Goal: Task Accomplishment & Management: Use online tool/utility

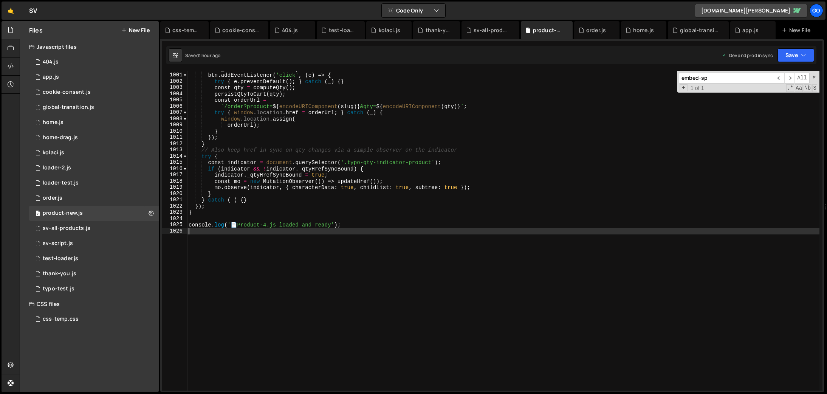
click at [291, 155] on div "btn . _orderClickBound = true ; btn . addEventListener ( 'click' , ( e ) => { t…" at bounding box center [503, 232] width 632 height 332
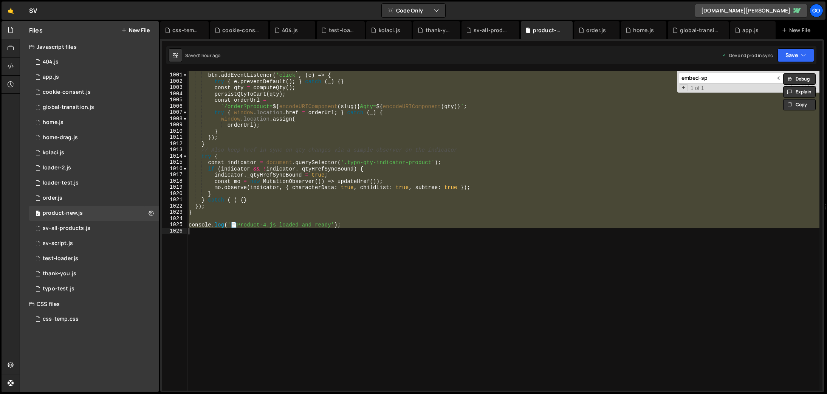
click at [355, 177] on div "btn . _orderClickBound = true ; btn . addEventListener ( 'click' , ( e ) => { t…" at bounding box center [503, 230] width 632 height 319
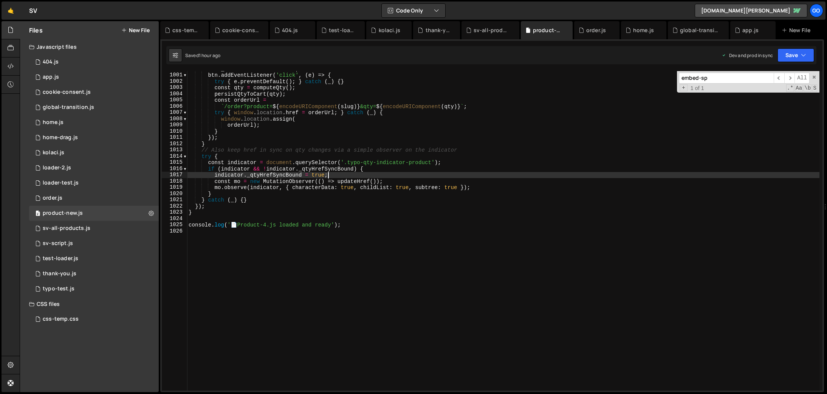
type textarea "console.log('📄 Product-4.js loaded and ready');"
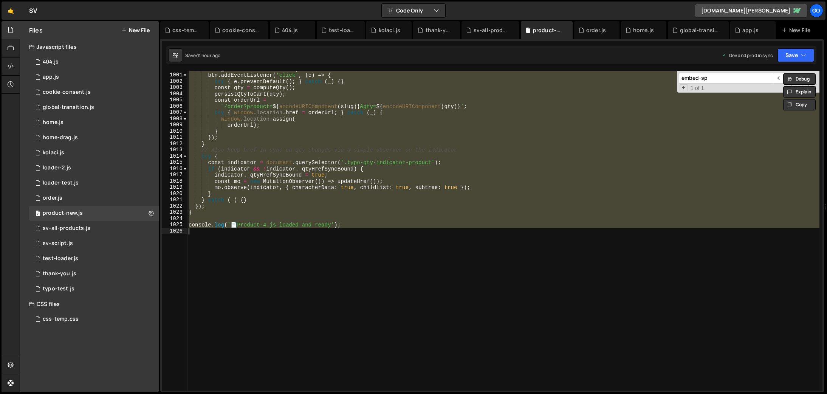
paste textarea
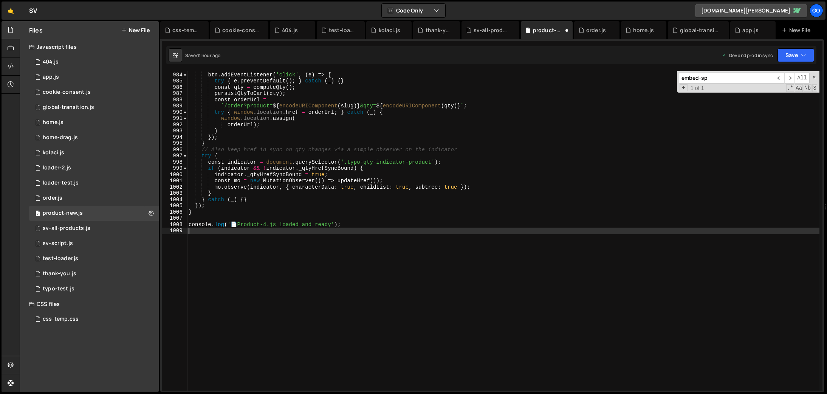
scroll to position [6131, 0]
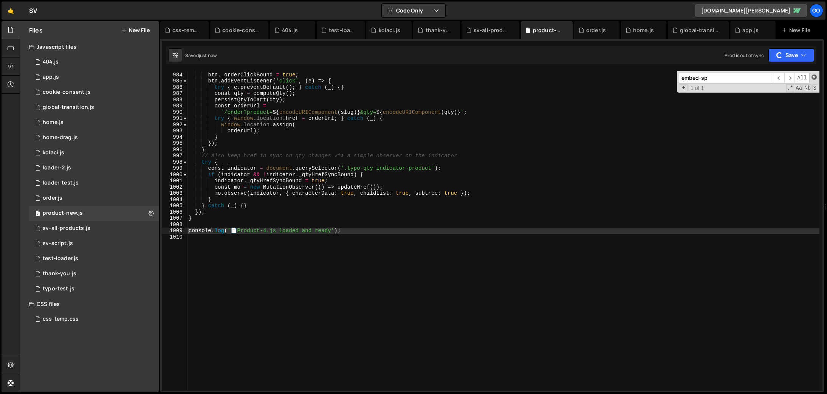
click at [815, 78] on span at bounding box center [814, 76] width 5 height 5
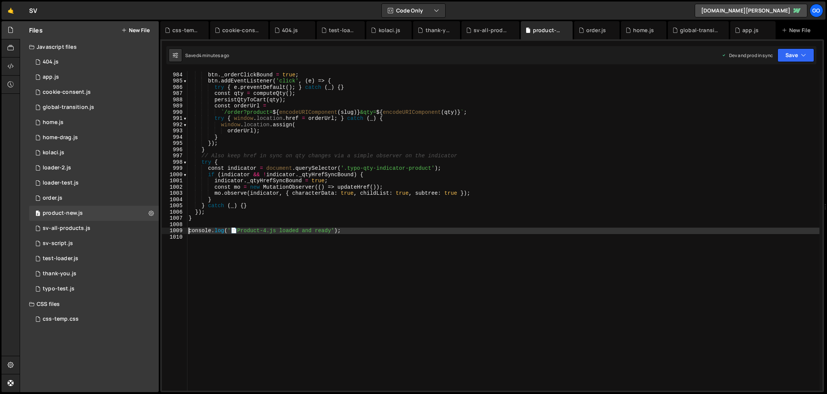
click at [284, 159] on div "if ( ! btn . _orderClickBound ) { btn . _orderClickBound = true ; btn . addEven…" at bounding box center [503, 231] width 632 height 332
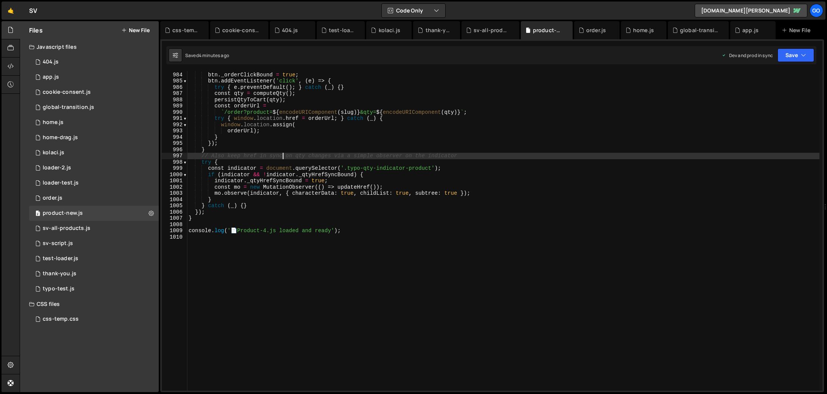
type textarea "console.log('📄 Product-4.js loaded and ready');"
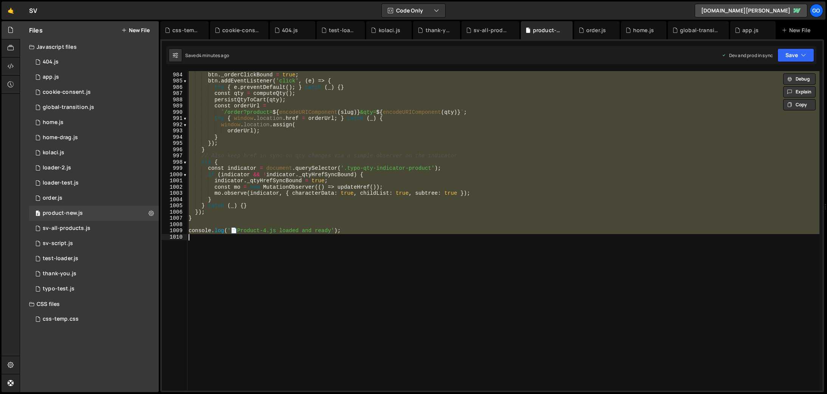
paste textarea
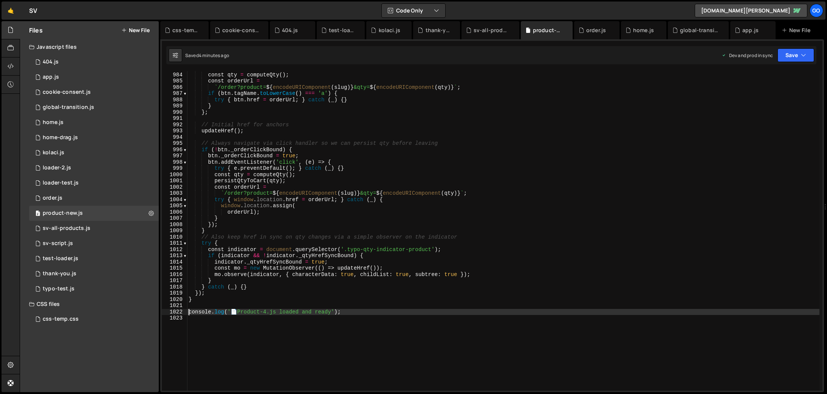
click at [339, 191] on div "const updateHref = ( ) => { const qty = computeQty ( ) ; const orderUrl = ` /or…" at bounding box center [503, 231] width 632 height 332
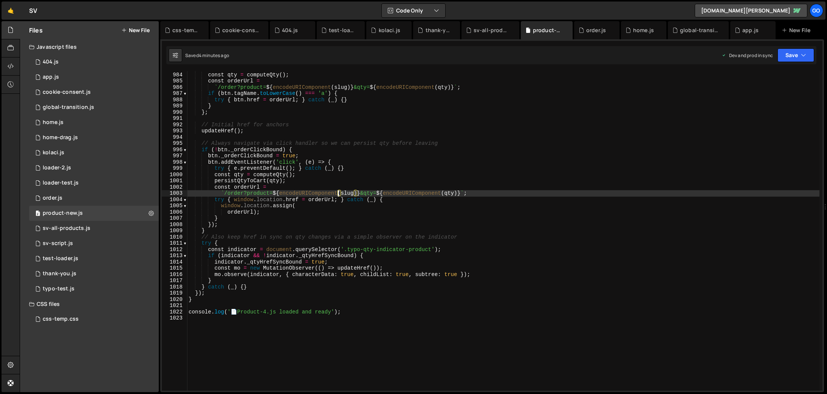
type textarea "console.log('📄 Product-4.js loaded and ready');"
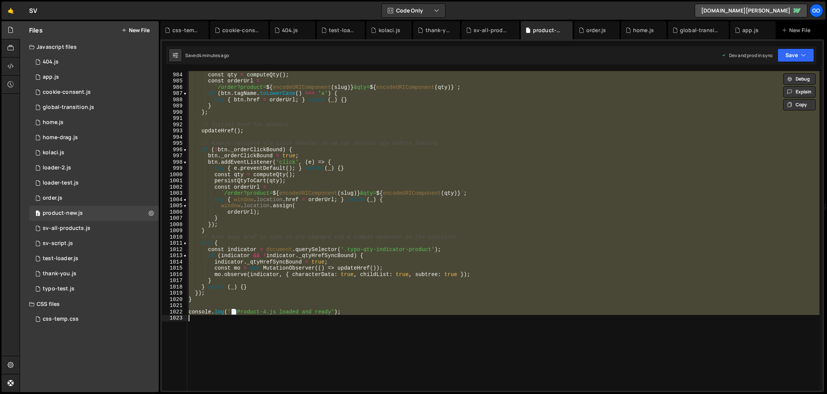
paste textarea
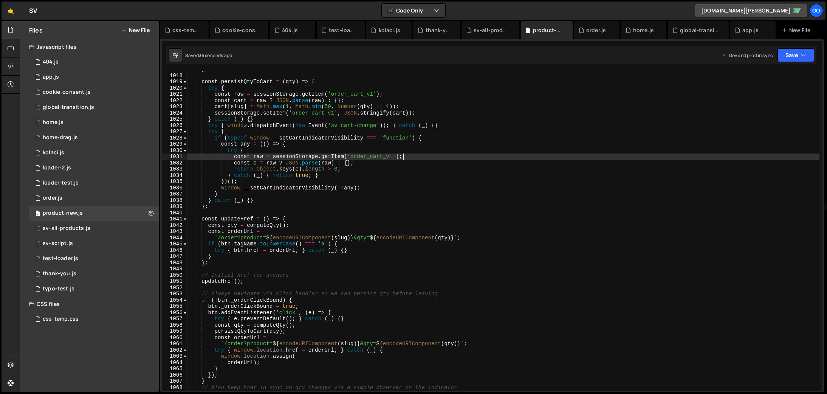
click at [407, 155] on div "} ; const persistQtyToCart = ( qty ) => { try { const raw = sessionStorage . ge…" at bounding box center [503, 232] width 632 height 332
type textarea "console.log('📄 Product-4.js loaded and ready');"
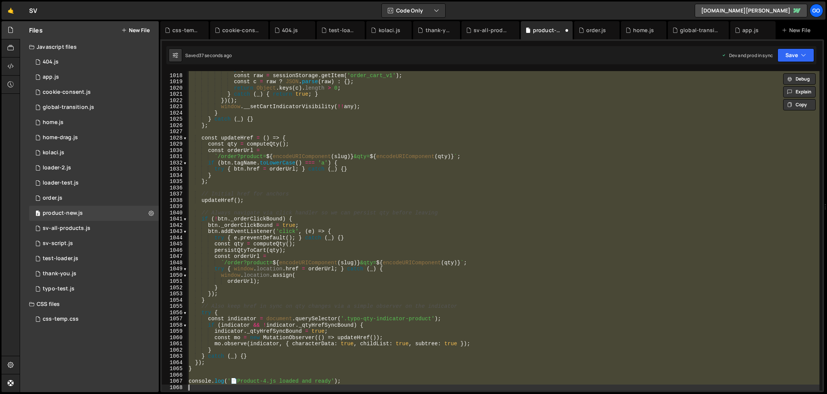
scroll to position [6218, 0]
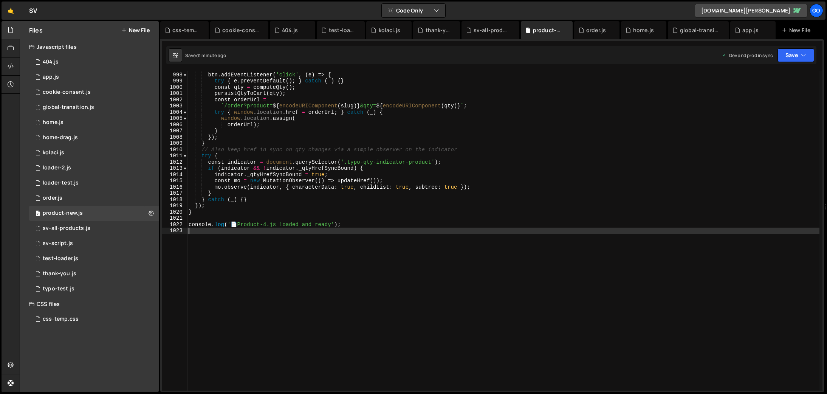
click at [386, 154] on div "btn . _orderClickBound = true ; btn . addEventListener ( 'click' , ( e ) => { t…" at bounding box center [503, 231] width 632 height 332
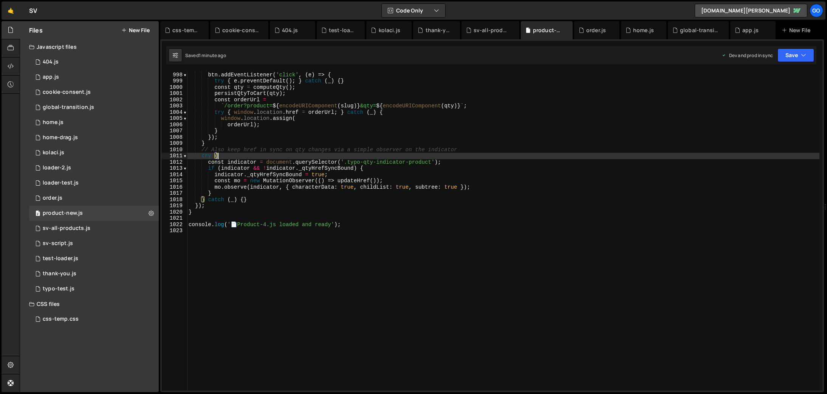
type textarea "console.log('📄 Product-4.js loaded and ready');"
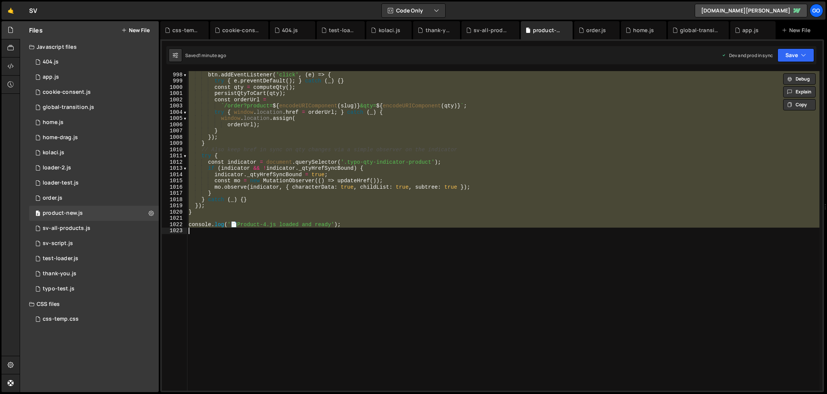
paste textarea
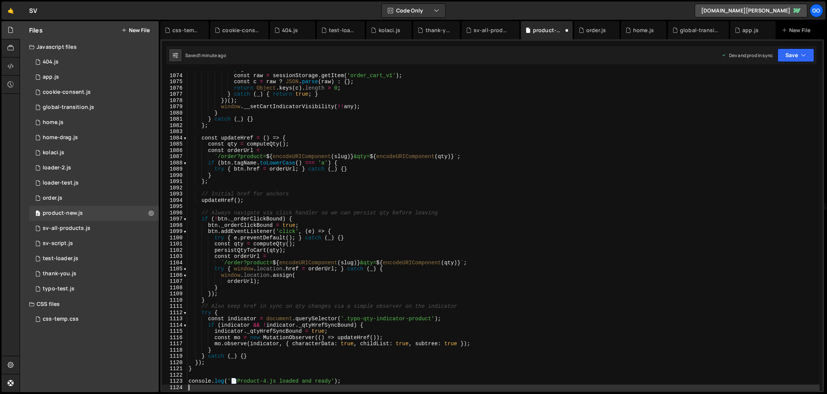
scroll to position [6692, 0]
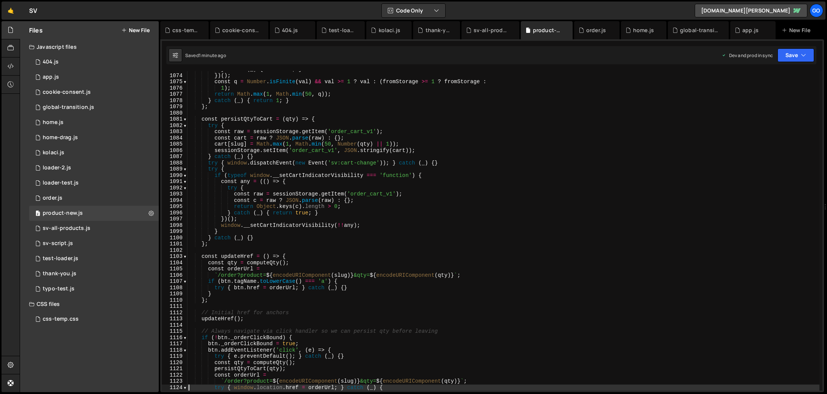
click at [358, 195] on div "} catch ( _ ) { return 0 ; } }) ( ) ; const q = Number . isFinite ( val ) && va…" at bounding box center [503, 232] width 632 height 332
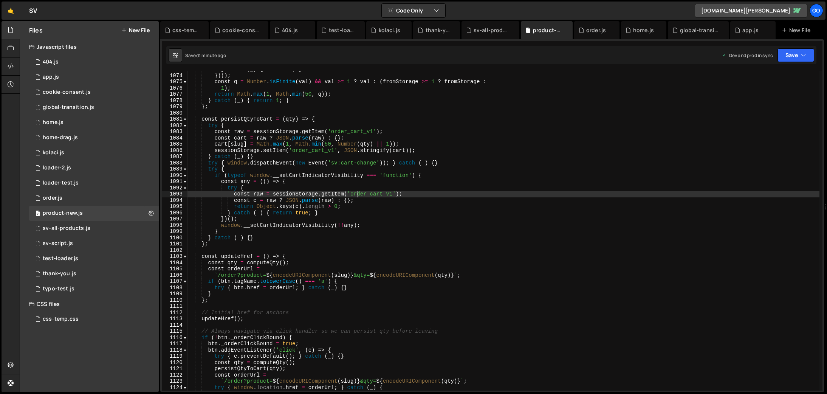
type textarea "console.log('📄 Product-4.js loaded and ready');"
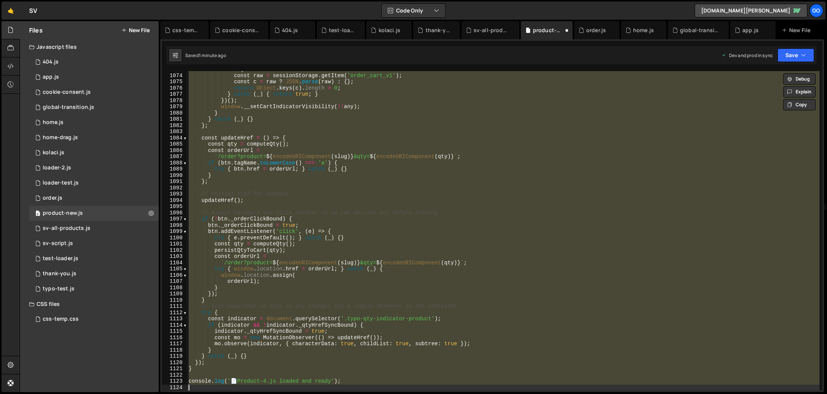
scroll to position [6215, 0]
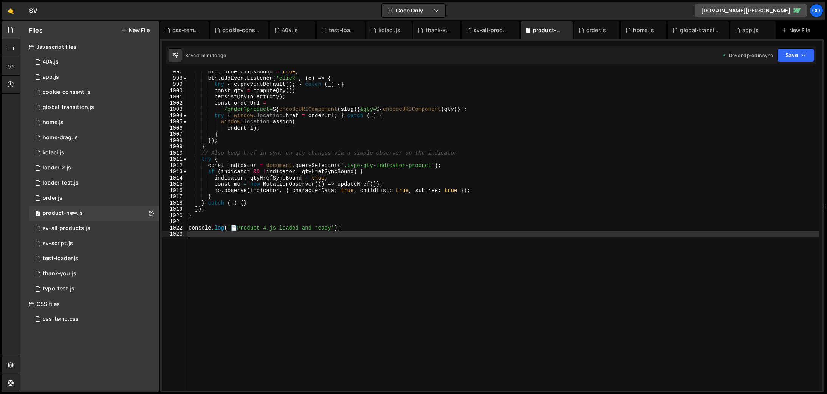
click at [357, 159] on div "btn . _orderClickBound = true ; btn . addEventListener ( 'click' , ( e ) => { t…" at bounding box center [503, 235] width 632 height 332
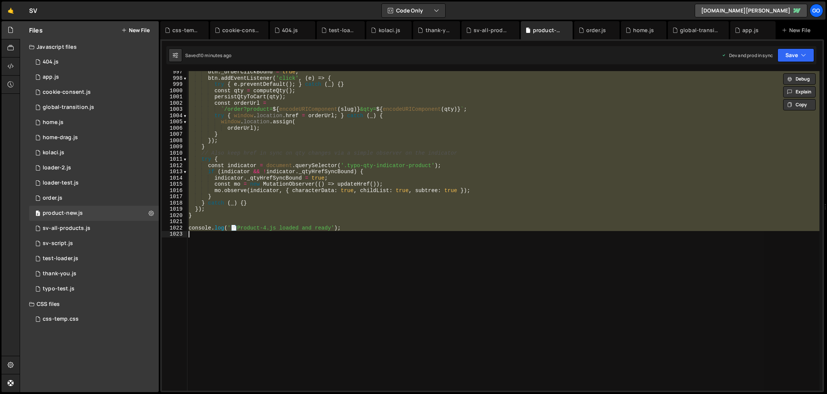
click at [657, 206] on div "btn . _orderClickBound = true ; btn . addEventListener ( 'click' , ( e ) => { t…" at bounding box center [503, 230] width 632 height 319
type textarea "});"
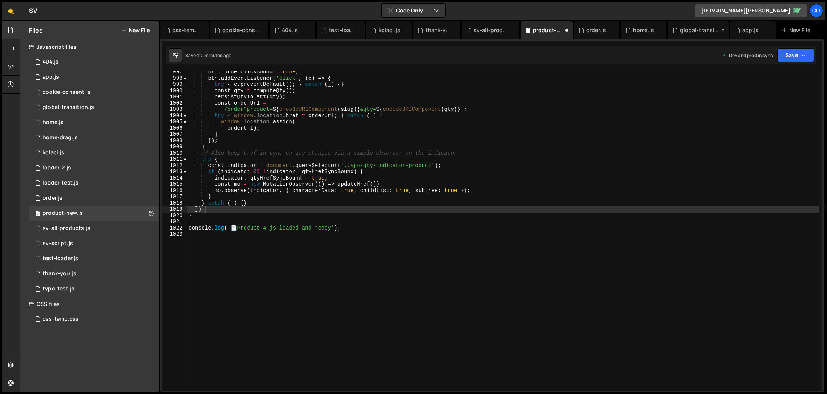
click at [695, 33] on div "global-transition.js" at bounding box center [700, 30] width 40 height 8
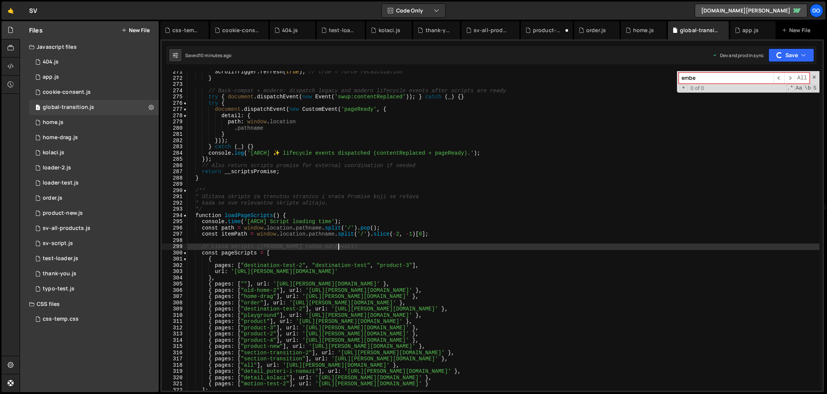
click at [561, 246] on div "ScrollTrigger . refresh ( true ) ; // true = force recalculation } // Back-comp…" at bounding box center [504, 235] width 632 height 332
click at [814, 75] on span at bounding box center [814, 76] width 5 height 5
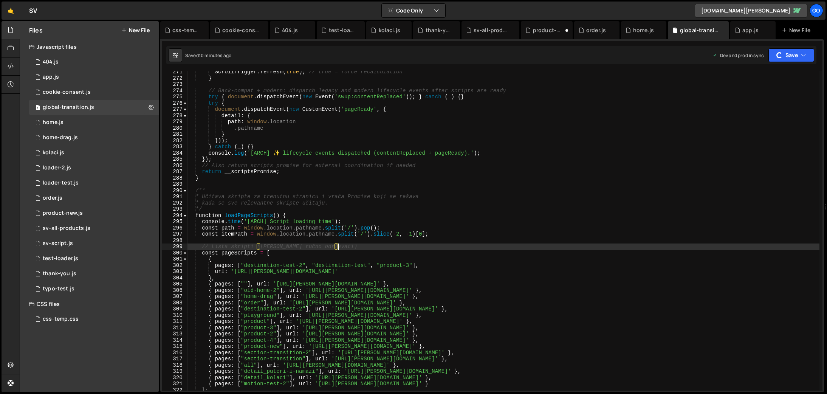
click at [627, 187] on div "ScrollTrigger . refresh ( true ) ; // true = force recalculation } // Back-comp…" at bounding box center [504, 235] width 632 height 332
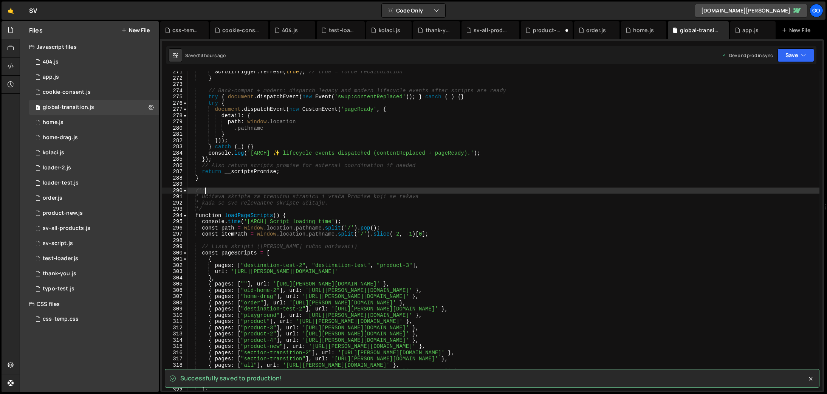
type textarea "})();"
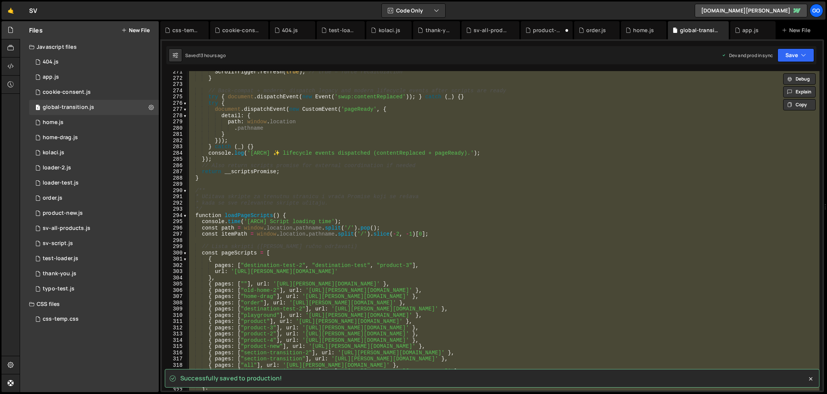
paste textarea
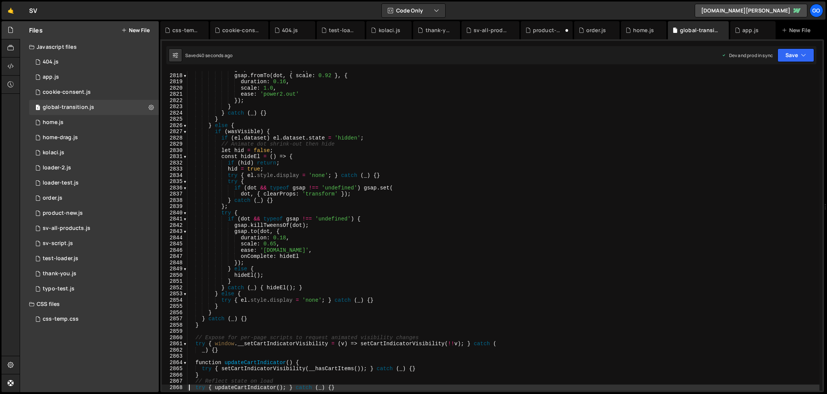
click at [365, 143] on div "gsap . killTweensOf ( dot ) ; gsap . fromTo ( dot , { scale : 0.92 } , { durati…" at bounding box center [504, 232] width 632 height 332
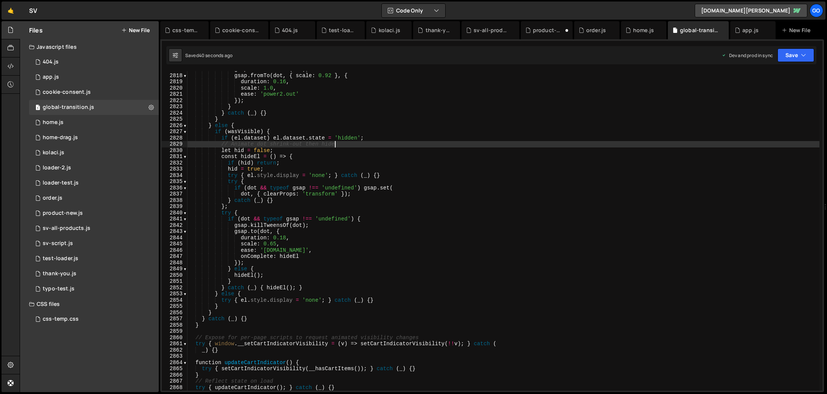
type textarea "})();"
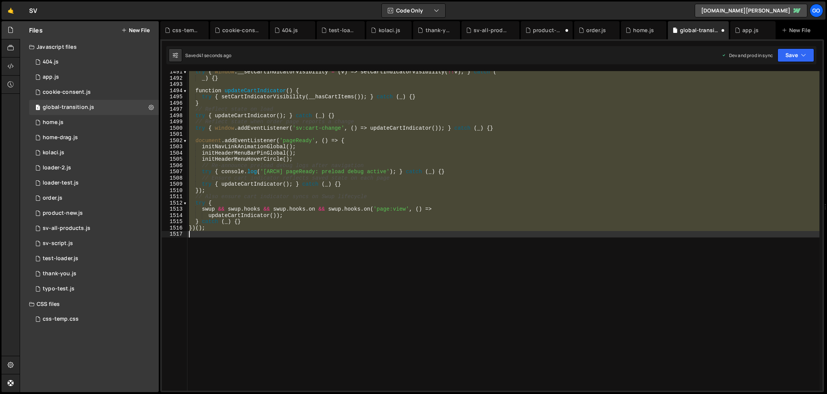
scroll to position [9296, 0]
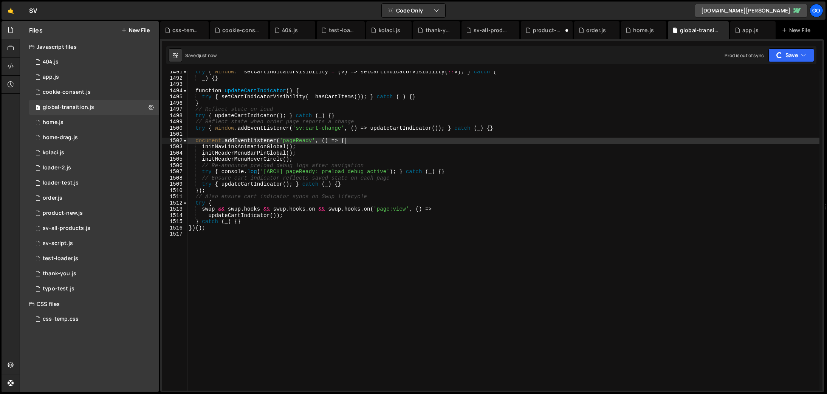
click at [365, 143] on div "try { window . __setCartIndicatorVisibility = ( v ) => setCartIndicatorVisibili…" at bounding box center [504, 235] width 632 height 332
type textarea "})();"
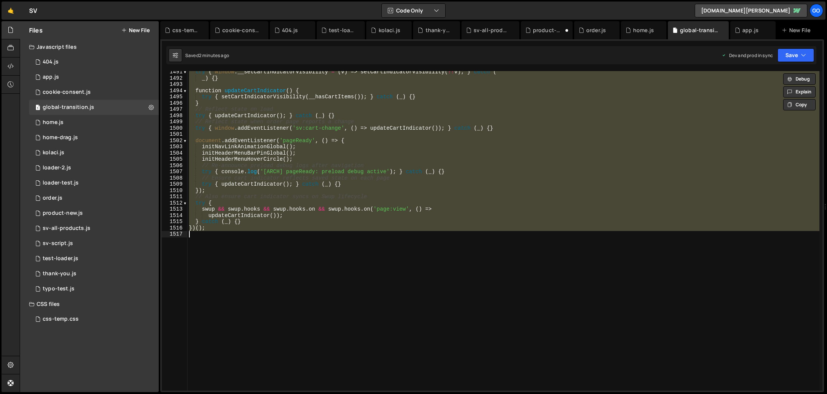
click at [434, 257] on div "try { window . __setCartIndicatorVisibility = ( v ) => setCartIndicatorVisibili…" at bounding box center [504, 230] width 632 height 319
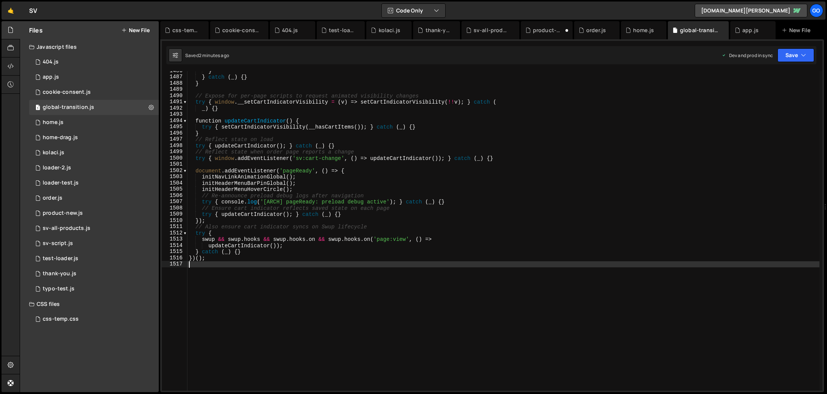
scroll to position [9197, 0]
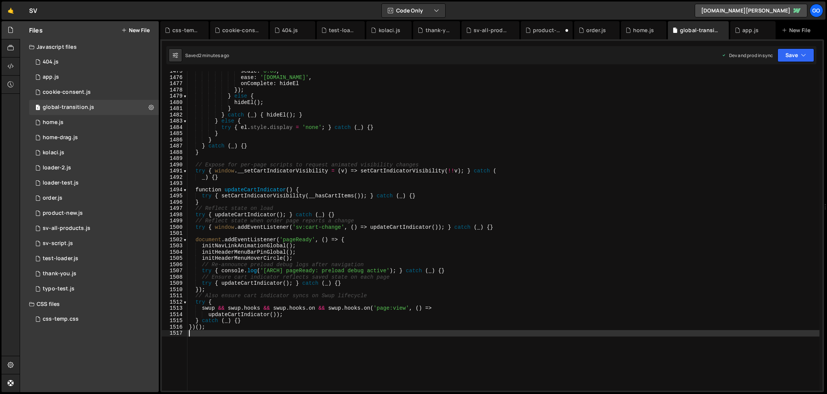
click at [344, 188] on div "scale : 0.65 , ease : '[DOMAIN_NAME]' , onComplete : hideEl }) ; } else { hideE…" at bounding box center [504, 234] width 632 height 332
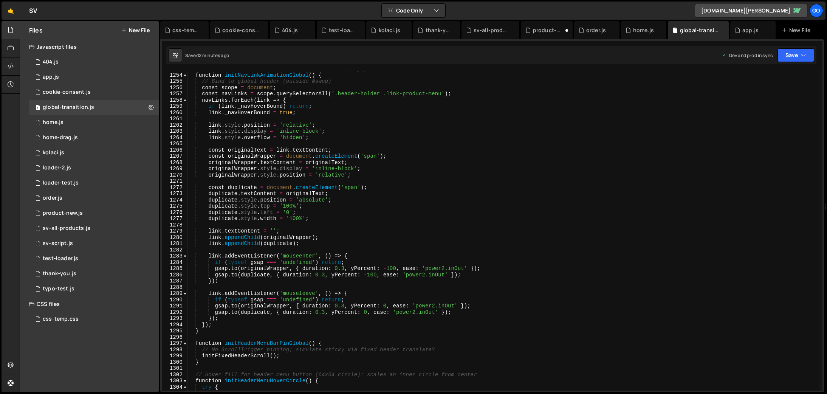
scroll to position [7557, 0]
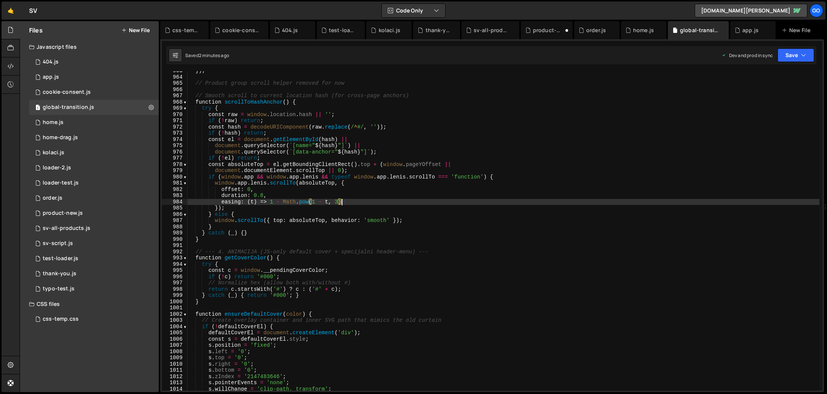
click at [399, 201] on div "}) ; // Product group scroll helper removed for now // Smooth scroll to current…" at bounding box center [504, 234] width 632 height 332
type textarea "})();"
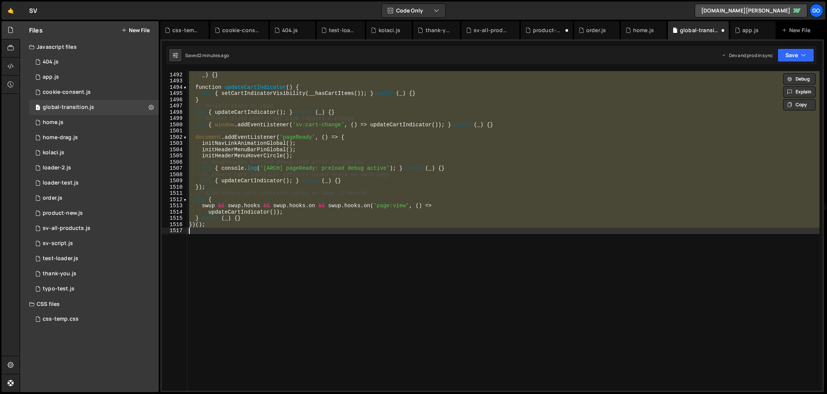
scroll to position [9300, 0]
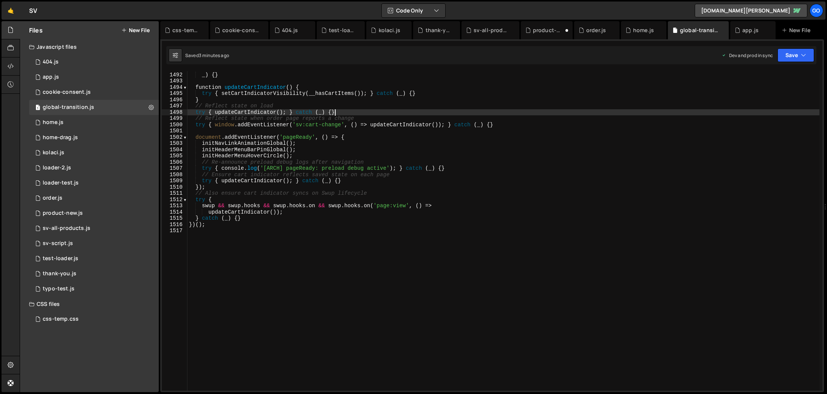
click at [341, 113] on div "try { window . __setCartIndicatorVisibility = ( v ) => setCartIndicatorVisibili…" at bounding box center [504, 231] width 632 height 332
click at [464, 175] on div "try { window . __setCartIndicatorVisibility = ( v ) => setCartIndicatorVisibili…" at bounding box center [504, 231] width 632 height 332
type textarea "// Ensure cart indicator reflects saved state on each page"
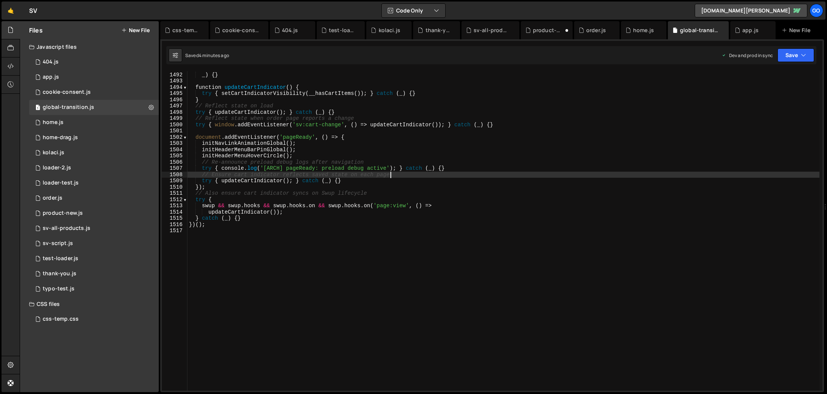
click at [447, 255] on div "try { window . __setCartIndicatorVisibility = ( v ) => setCartIndicatorVisibili…" at bounding box center [504, 231] width 632 height 332
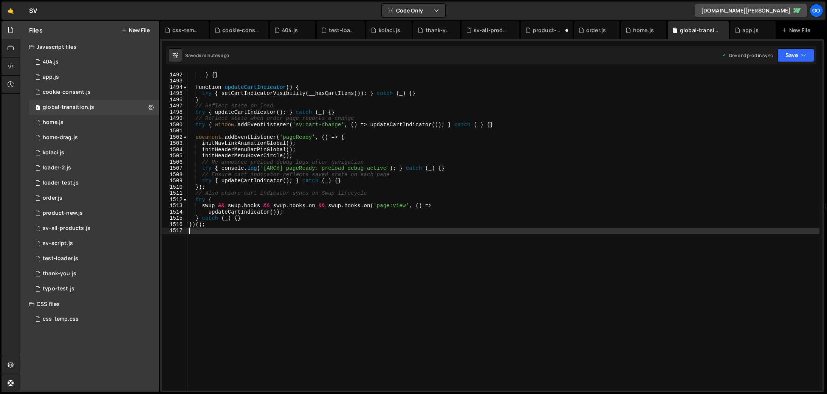
type textarea "})();"
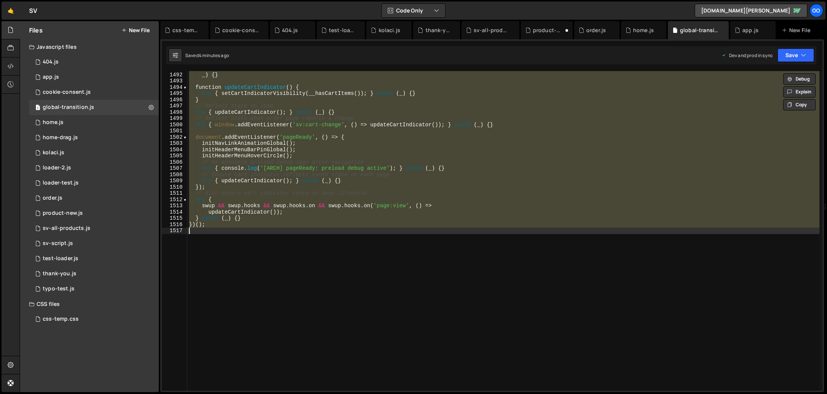
paste textarea
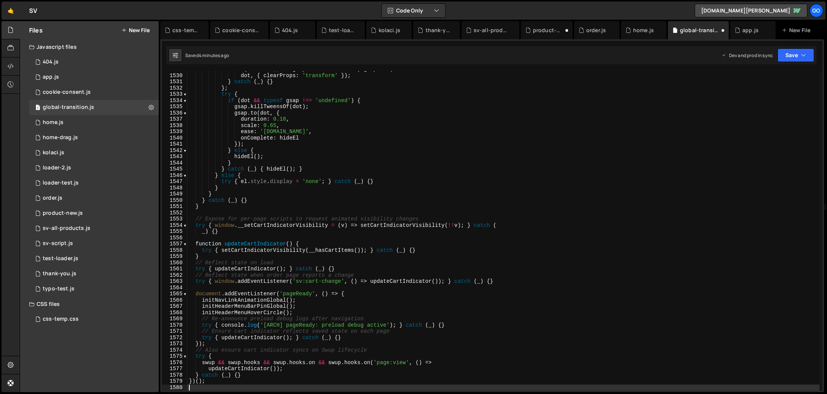
scroll to position [9536, 0]
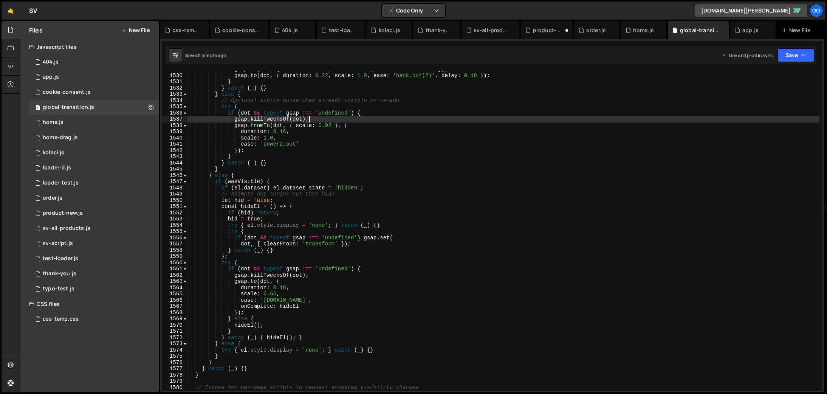
click at [401, 117] on div "gsap . to ( dot , { duration : 0.18 , scale : 1.18 , ease : 'power2.out' }) ; g…" at bounding box center [504, 232] width 632 height 332
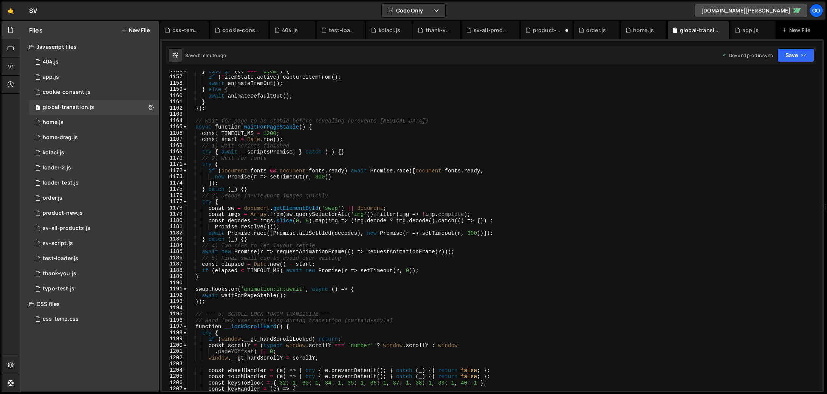
type textarea "})();"
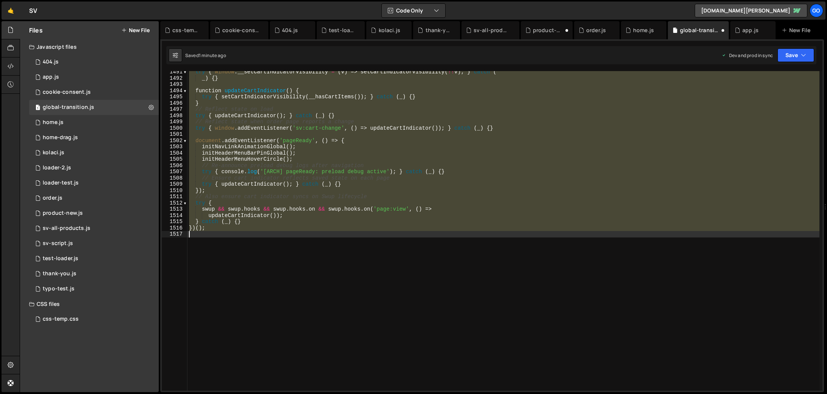
scroll to position [9296, 0]
click at [334, 277] on div "try { window . __setCartIndicatorVisibility = ( v ) => setCartIndicatorVisibili…" at bounding box center [504, 230] width 632 height 319
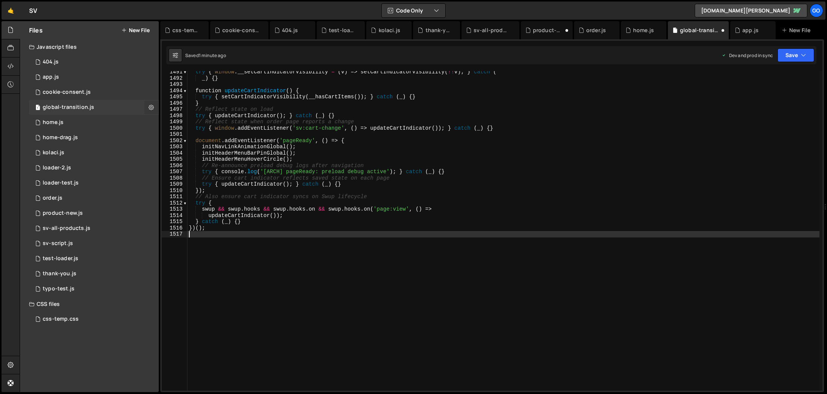
click at [152, 108] on icon at bounding box center [151, 107] width 5 height 7
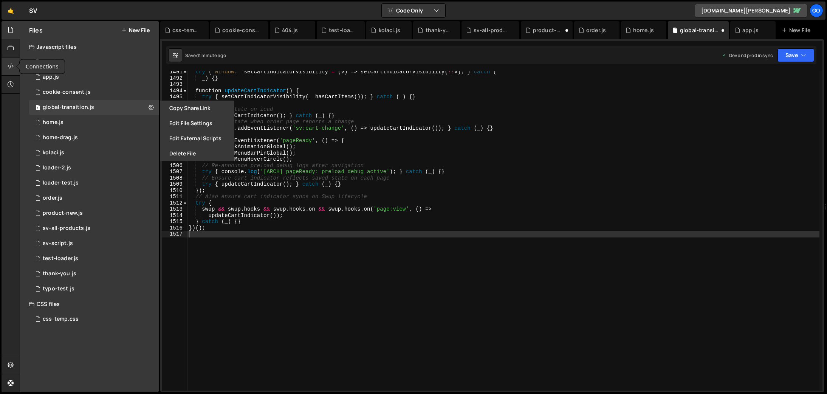
click at [15, 69] on div at bounding box center [11, 66] width 19 height 18
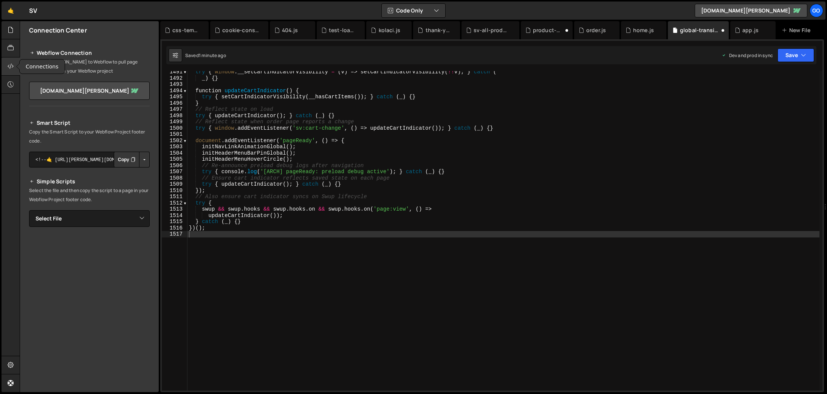
click at [11, 75] on div at bounding box center [11, 66] width 19 height 18
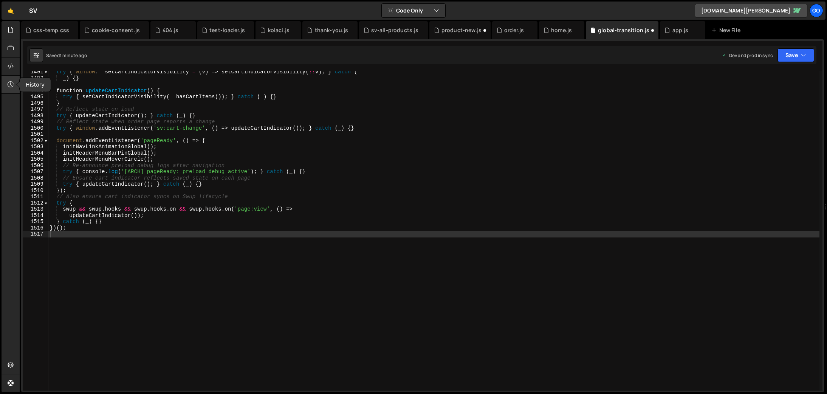
click at [11, 81] on icon at bounding box center [11, 84] width 6 height 8
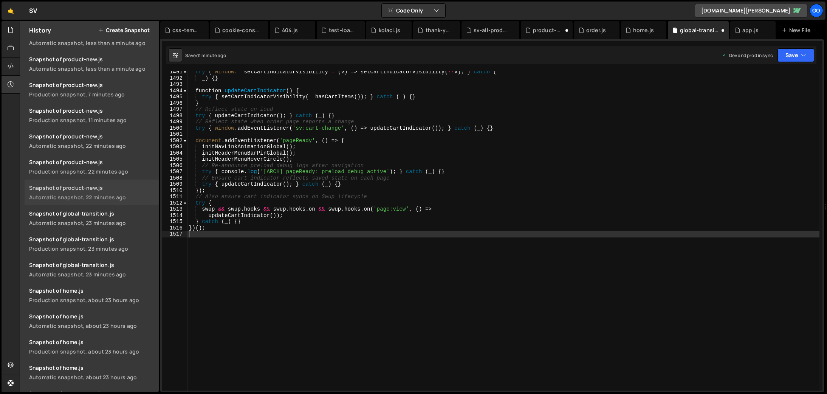
scroll to position [1527, 0]
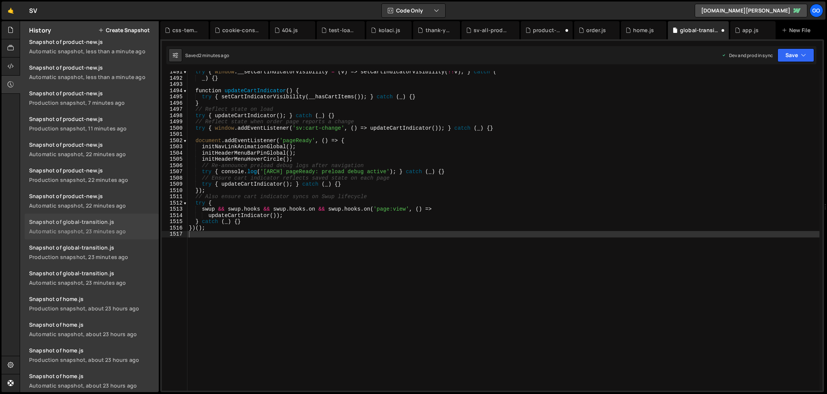
click at [113, 226] on link "Snapshot of global-transition.js Automatic snapshot, 23 minutes ago" at bounding box center [92, 227] width 134 height 26
click at [456, 189] on div "try { window . __setCartIndicatorVisibility = ( v ) => setCartIndicatorVisibili…" at bounding box center [504, 235] width 632 height 332
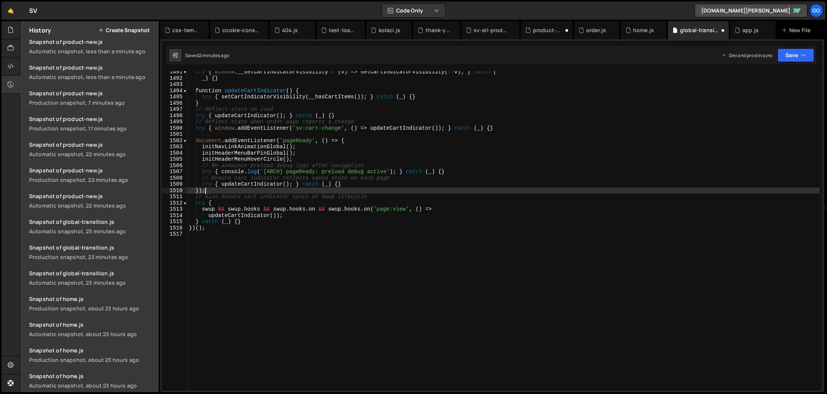
type textarea "})();"
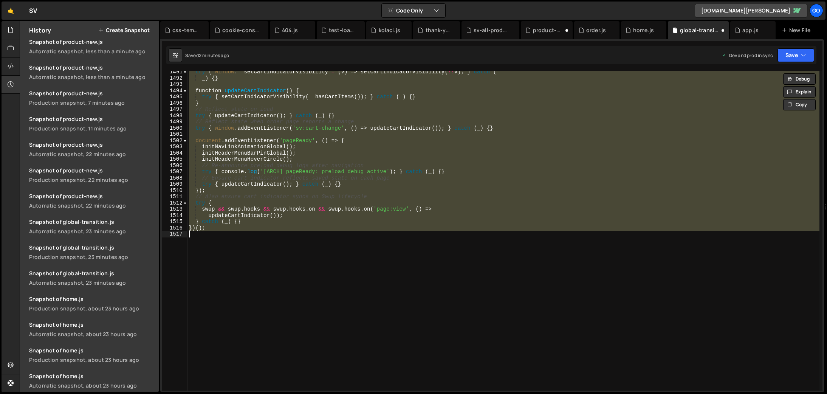
paste textarea
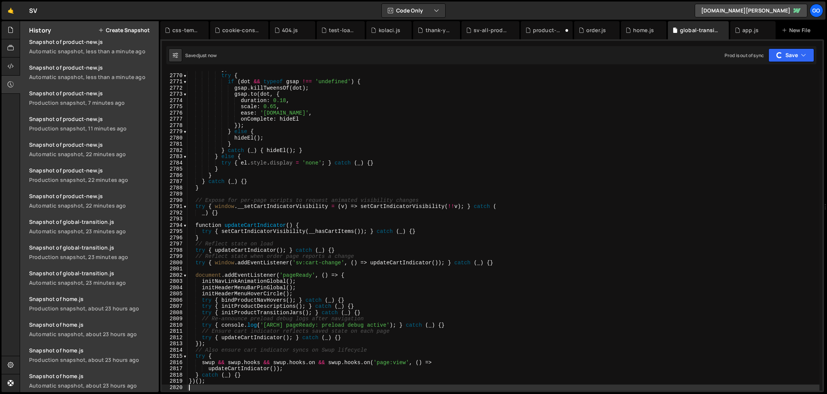
scroll to position [1553, 0]
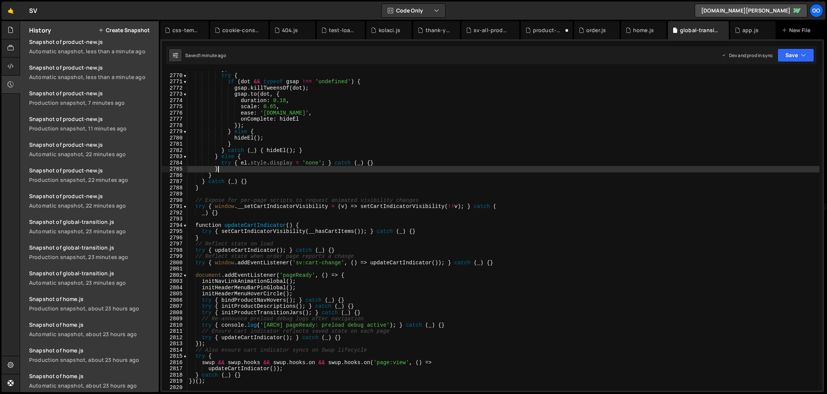
click at [400, 167] on div "} ; try { if ( dot && typeof gsap !== 'undefined' ) { gsap . killTweensOf ( dot…" at bounding box center [504, 232] width 632 height 332
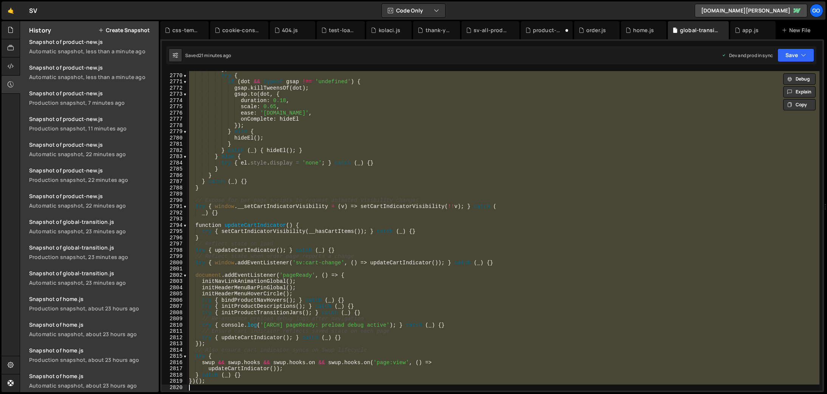
click at [352, 143] on div "} ; try { if ( dot && typeof gsap !== 'undefined' ) { gsap . killTweensOf ( dot…" at bounding box center [504, 230] width 632 height 319
click at [408, 149] on div "} ; try { if ( dot && typeof gsap !== 'undefined' ) { gsap . killTweensOf ( dot…" at bounding box center [504, 230] width 632 height 319
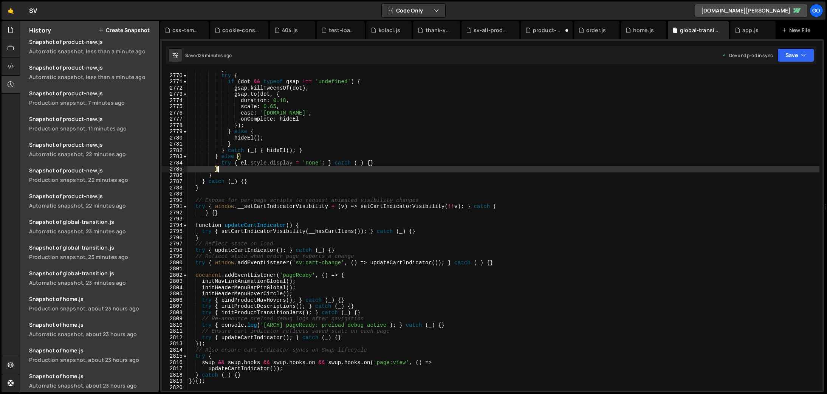
click at [561, 168] on div "} ; try { if ( dot && typeof gsap !== 'undefined' ) { gsap . killTweensOf ( dot…" at bounding box center [504, 232] width 632 height 332
type textarea "})();"
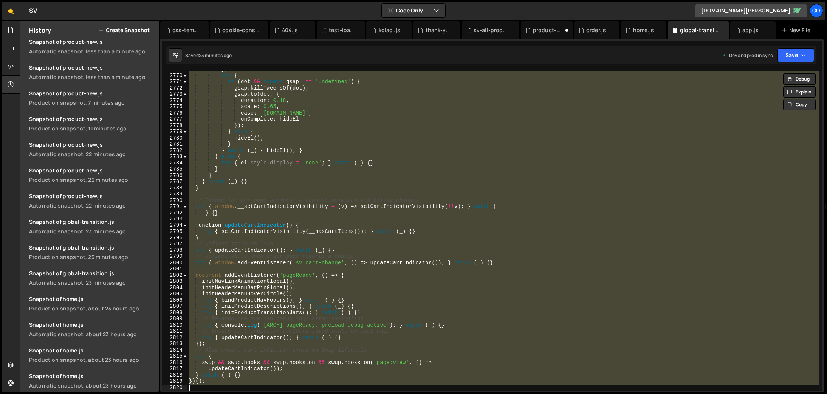
paste textarea
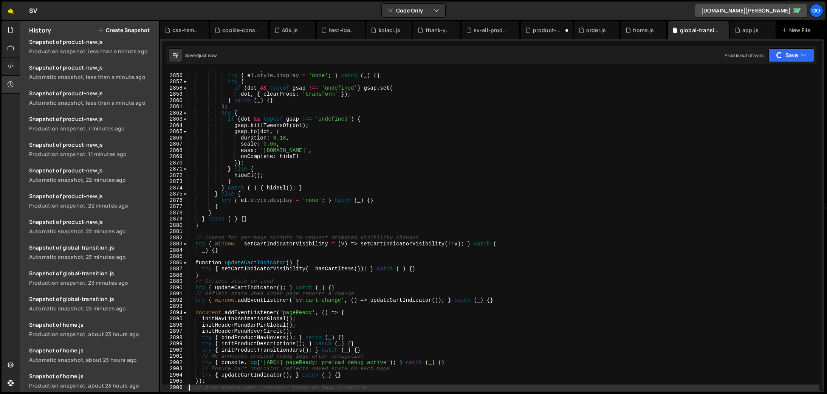
scroll to position [1579, 0]
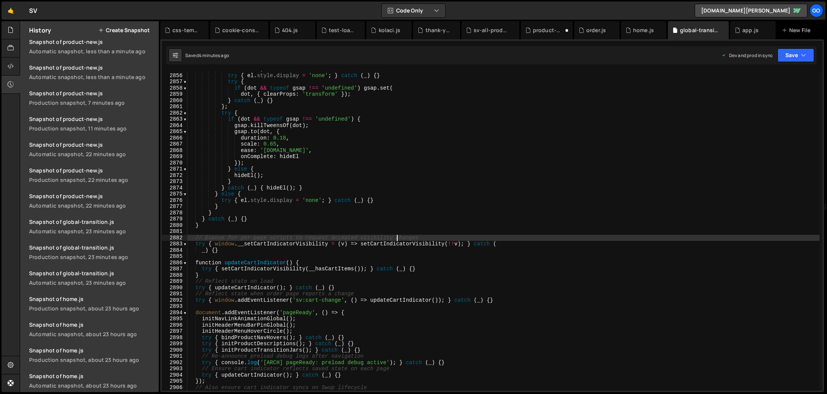
click at [398, 235] on div "hid = true ; try { el . style . display = 'none' ; } catch ( _ ) { } try { if (…" at bounding box center [504, 232] width 632 height 332
type textarea "})();"
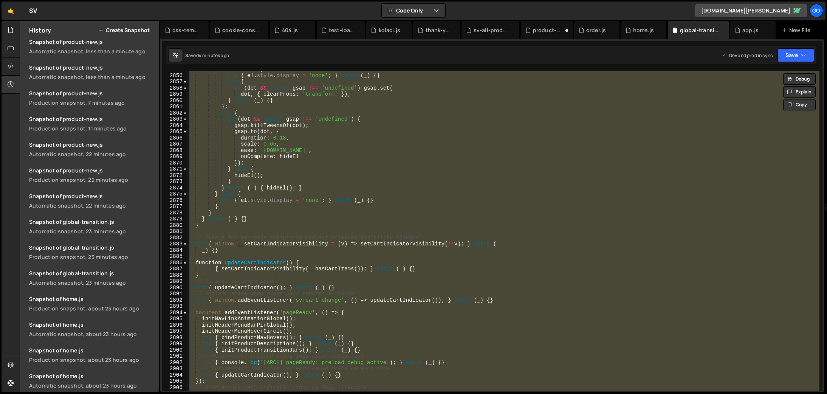
paste textarea
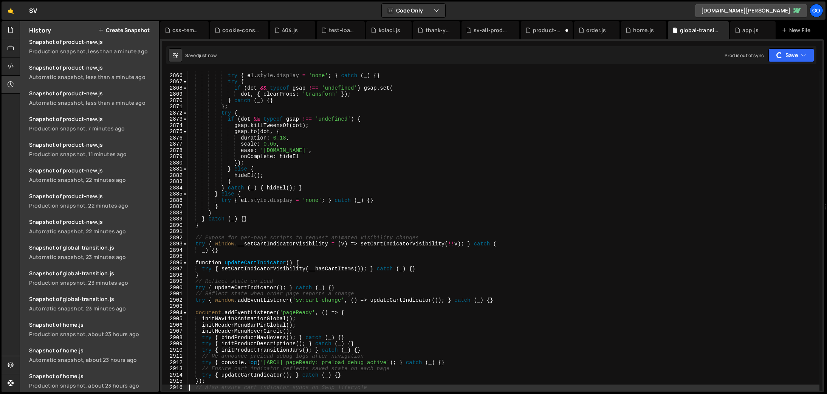
scroll to position [1604, 0]
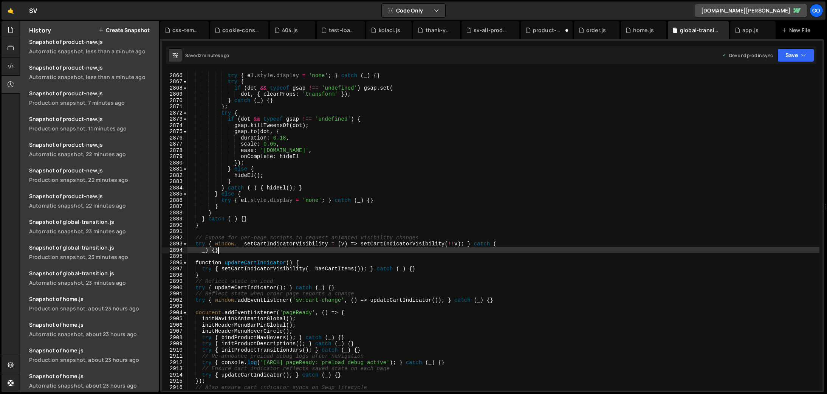
click at [494, 250] on div "hid = true ; try { el . style . display = 'none' ; } catch ( _ ) { } try { if (…" at bounding box center [504, 232] width 632 height 332
type textarea "})();"
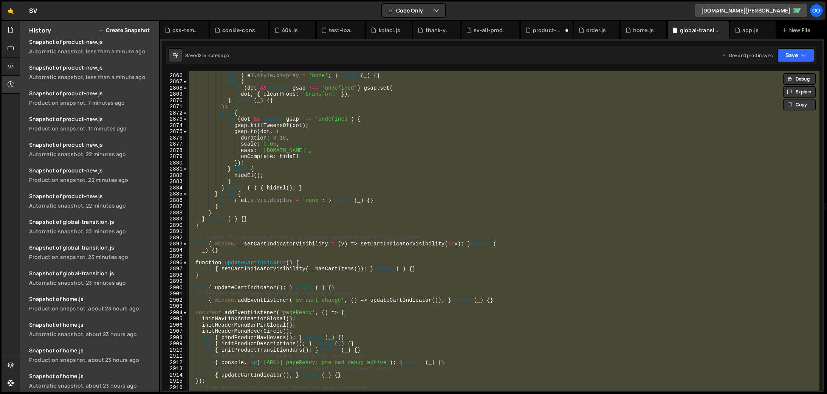
paste textarea
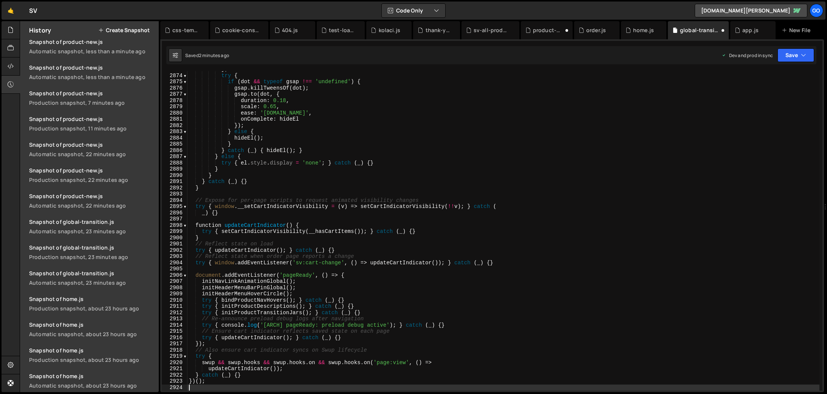
type textarea "updateCartIndicator());"
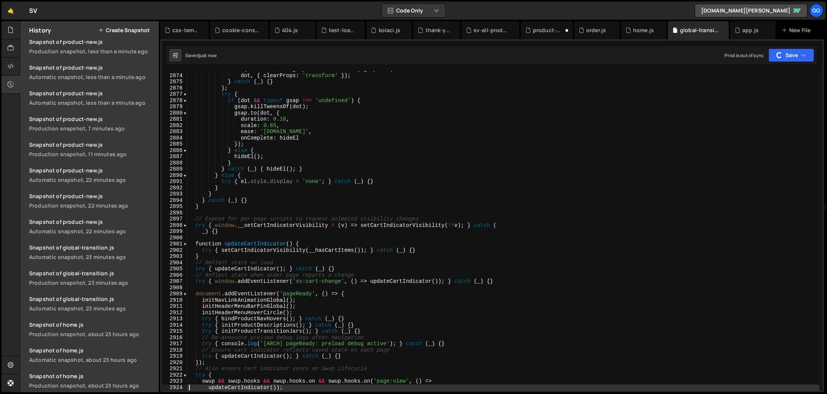
scroll to position [1630, 0]
click at [395, 213] on div "if ( dot && typeof gsap !== 'undefined' ) gsap . set ( dot , { clearProps : 'tr…" at bounding box center [504, 232] width 632 height 332
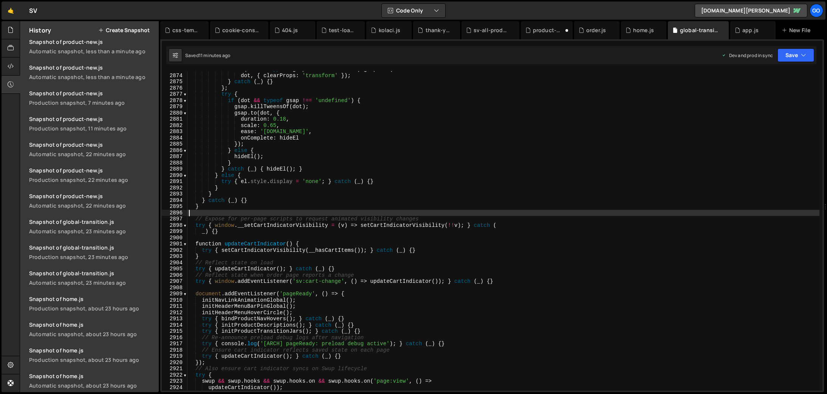
type textarea "})();"
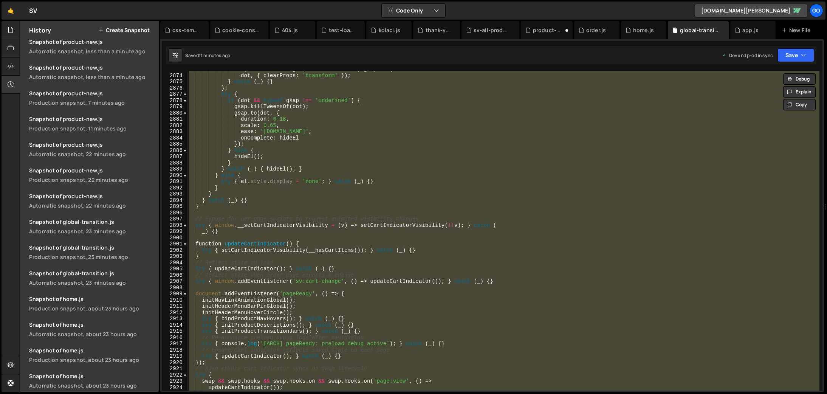
paste textarea
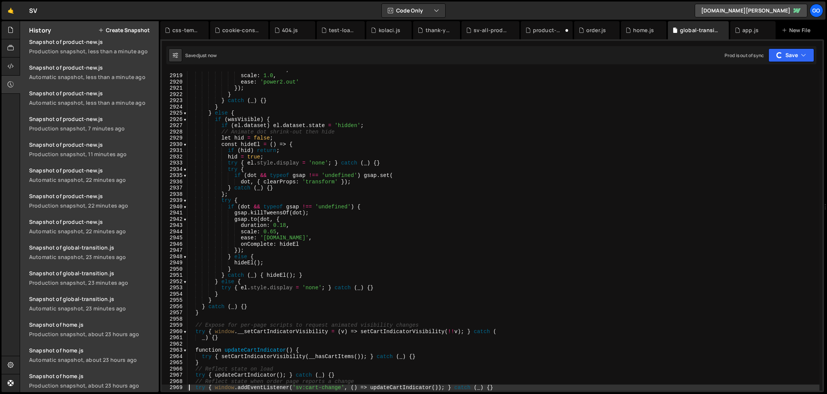
scroll to position [1656, 0]
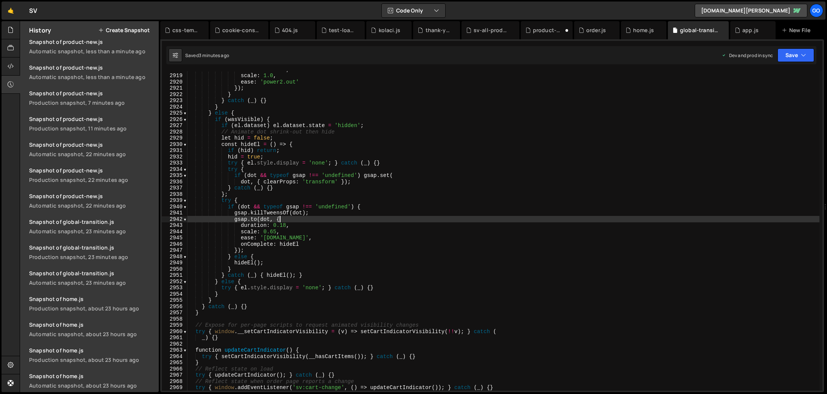
click at [409, 217] on div "duration : 0.16 , scale : 1.0 , ease : 'power2.out' }) ; } } catch ( _ ) { } } …" at bounding box center [504, 232] width 632 height 332
type textarea "})();"
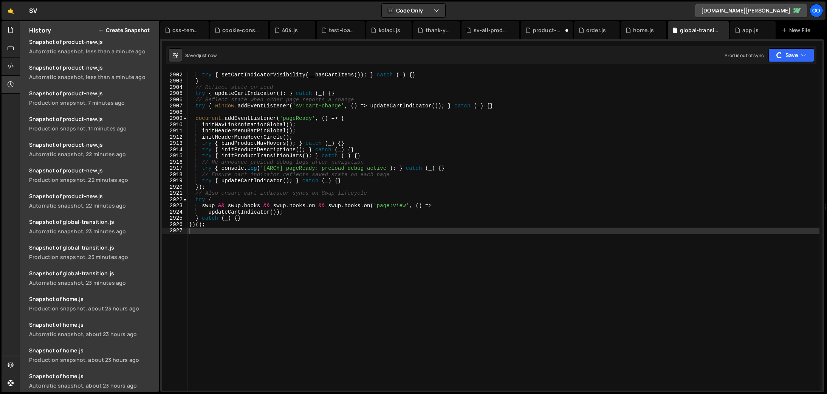
scroll to position [1682, 0]
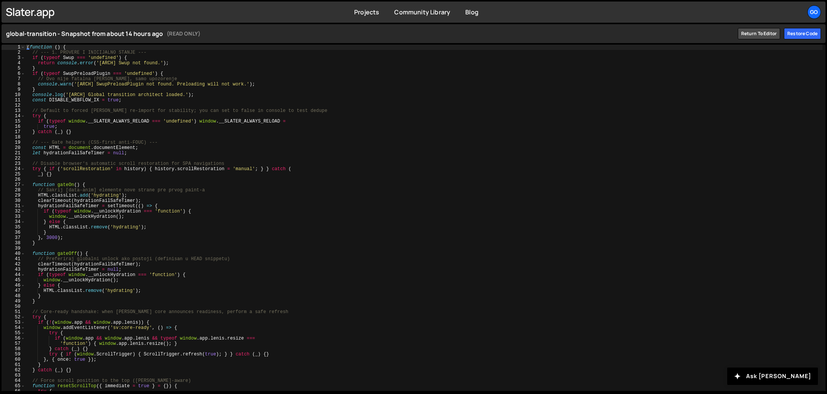
click at [87, 91] on div "( function ( ) { // --- 1. PROVERE I INICIJALNO STANJE --- if ( typeof Swup ===…" at bounding box center [423, 223] width 797 height 357
type textarea "})();"
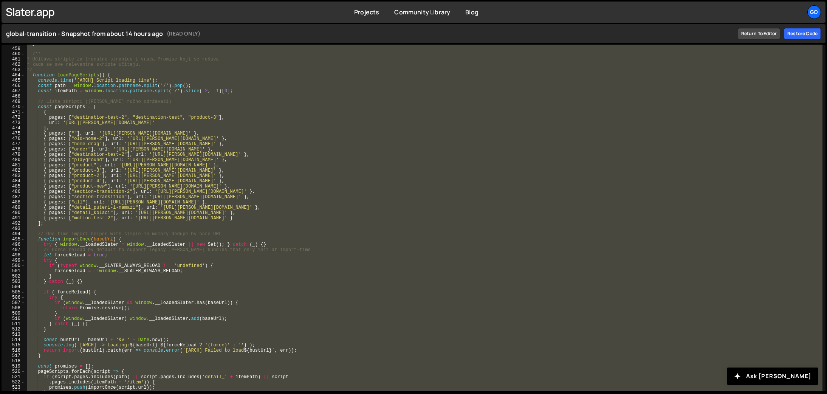
scroll to position [2011, 0]
